Goal: Obtain resource: Download file/media

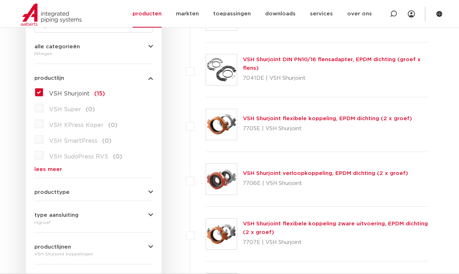
scroll to position [169, 0]
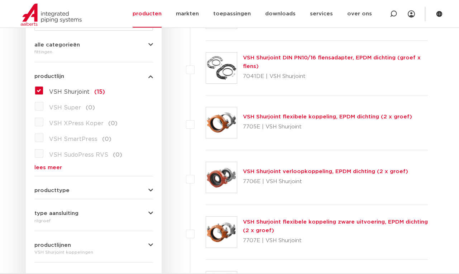
click at [150, 191] on icon "button" at bounding box center [150, 190] width 5 height 5
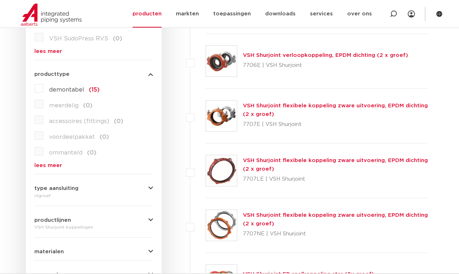
scroll to position [289, 0]
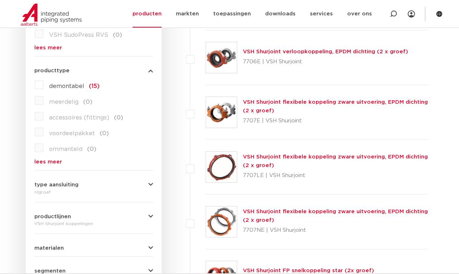
click at [153, 184] on div "wis alles filter producten zoek op naam of productnummer alle categorieën fitti…" at bounding box center [94, 96] width 136 height 494
click at [150, 184] on icon "button" at bounding box center [150, 184] width 5 height 5
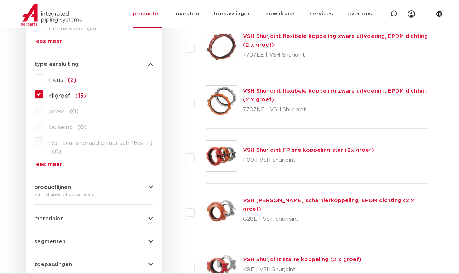
scroll to position [411, 0]
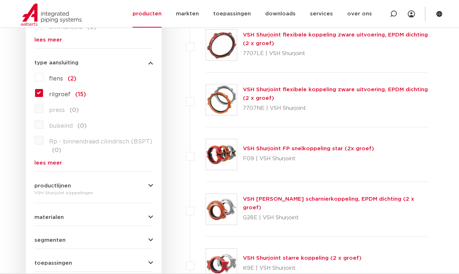
click at [148, 185] on icon "button" at bounding box center [150, 185] width 5 height 5
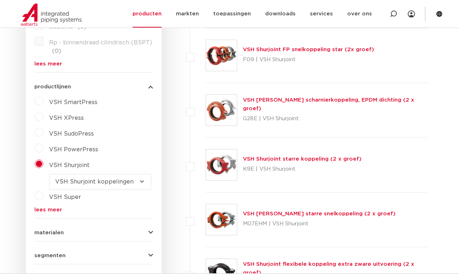
scroll to position [511, 0]
click at [291, 159] on link "VSH Shurjoint starre koppeling (2 x groef)" at bounding box center [302, 159] width 119 height 5
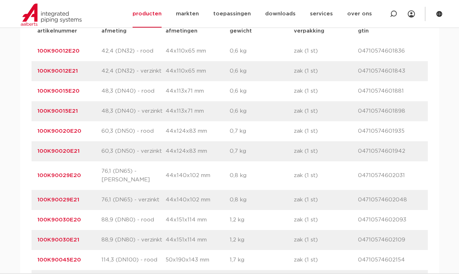
scroll to position [493, 0]
drag, startPoint x: 81, startPoint y: 230, endPoint x: 38, endPoint y: 232, distance: 42.7
click at [38, 236] on p "100K90030E21" at bounding box center [69, 240] width 64 height 9
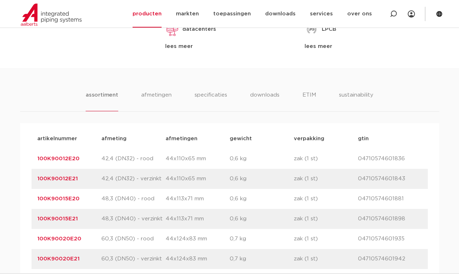
scroll to position [381, 0]
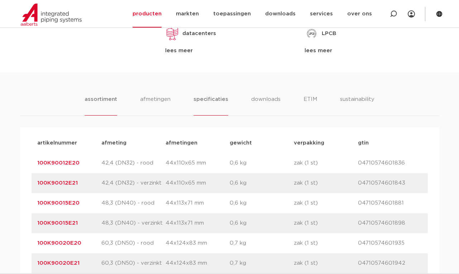
click at [216, 95] on li "specificaties" at bounding box center [211, 105] width 34 height 20
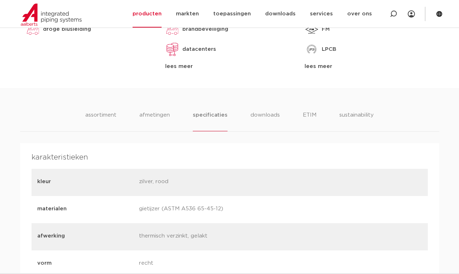
scroll to position [364, 0]
click at [108, 118] on li "assortiment" at bounding box center [101, 121] width 33 height 20
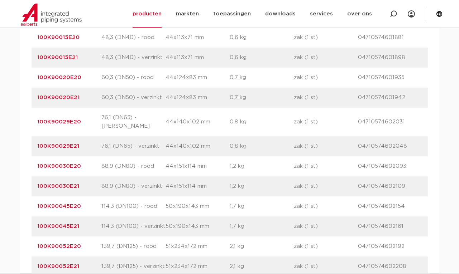
scroll to position [547, 0]
click at [56, 183] on link "100K90030E21" at bounding box center [58, 185] width 42 height 5
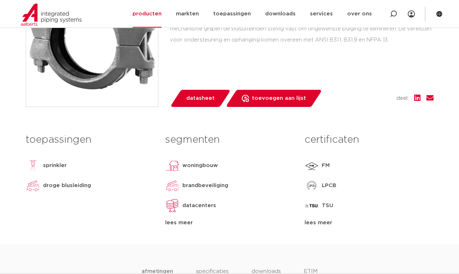
scroll to position [216, 0]
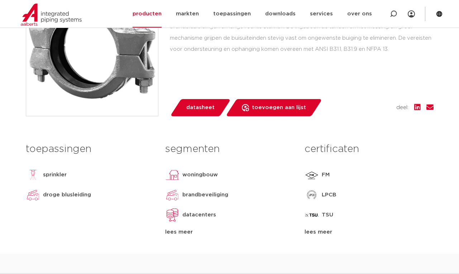
click at [201, 110] on span "datasheet" at bounding box center [200, 107] width 28 height 11
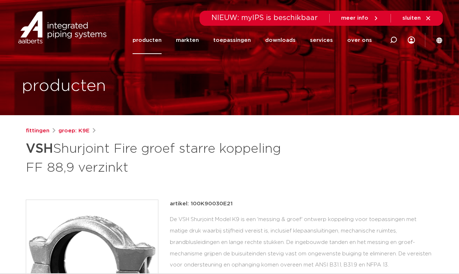
scroll to position [0, 0]
